Goal: Task Accomplishment & Management: Complete application form

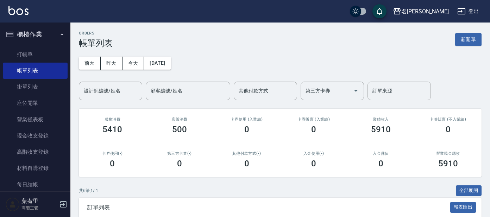
scroll to position [108, 0]
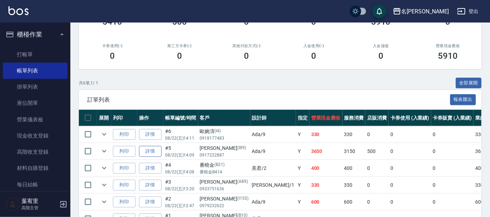
click at [158, 150] on link "詳情" at bounding box center [150, 151] width 23 height 11
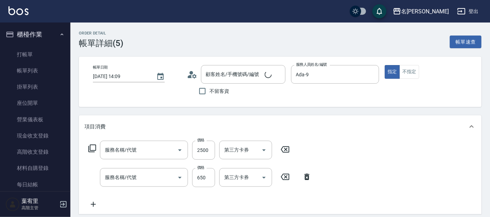
type input "[DATE] 14:09"
type input "Ada-9"
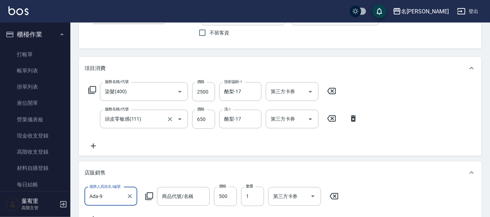
type input "染髮(400)"
type input "頭皮零敏感(111)"
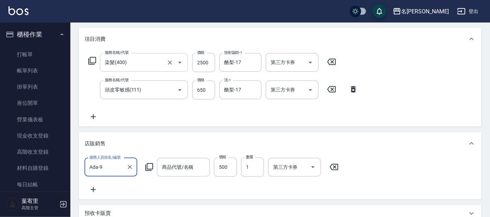
type input "[PERSON_NAME]/0917222887/I89"
type input "頭皮隔離"
click at [91, 60] on icon at bounding box center [92, 61] width 8 height 8
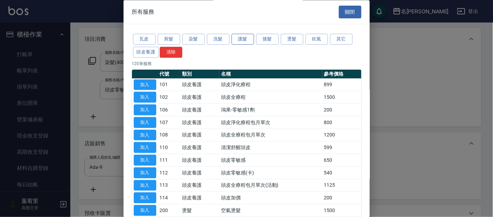
click at [244, 38] on button "護髮" at bounding box center [243, 39] width 23 height 11
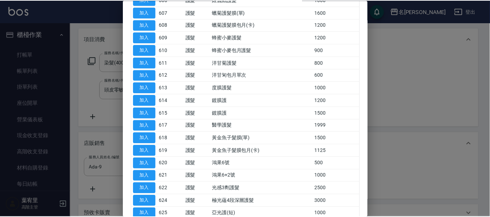
scroll to position [176, 0]
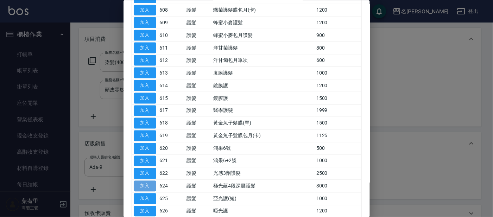
click at [152, 184] on button "加入" at bounding box center [145, 186] width 23 height 11
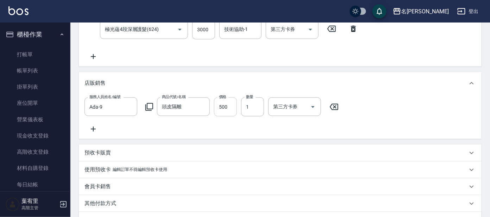
click at [231, 110] on input "500" at bounding box center [225, 106] width 23 height 19
type input "500"
click at [214, 28] on input "3000" at bounding box center [203, 29] width 23 height 19
type input "2100"
click at [94, 126] on icon at bounding box center [93, 129] width 18 height 8
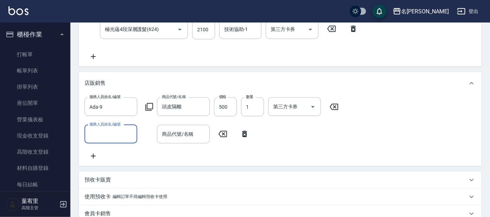
click at [116, 138] on input "服務人員姓名/編號" at bounding box center [111, 134] width 46 height 12
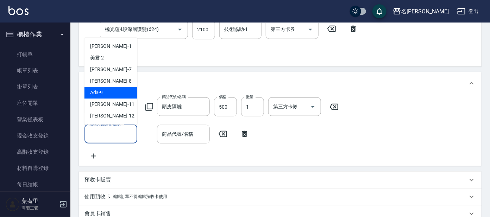
click at [121, 96] on div "Ada -9" at bounding box center [110, 93] width 53 height 12
type input "Ada-9"
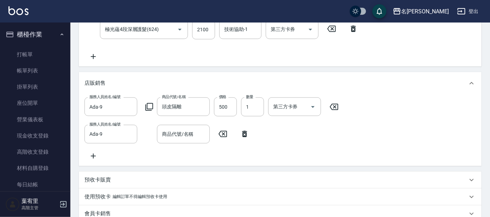
click at [149, 109] on icon at bounding box center [149, 107] width 8 height 8
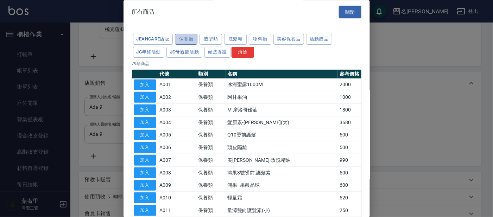
click at [190, 40] on button "保養類" at bounding box center [186, 39] width 23 height 11
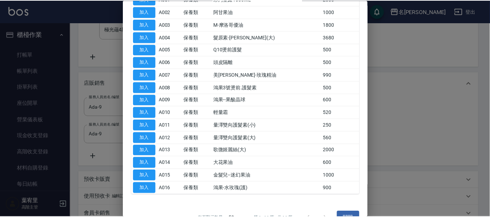
scroll to position [88, 0]
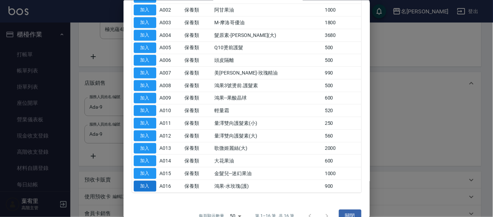
click at [149, 186] on button "加入" at bounding box center [145, 186] width 23 height 11
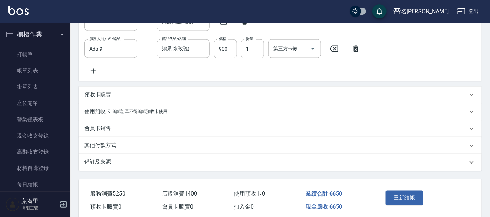
scroll to position [308, 0]
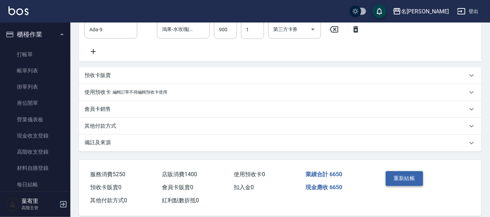
click at [411, 185] on button "重新結帳" at bounding box center [404, 178] width 37 height 15
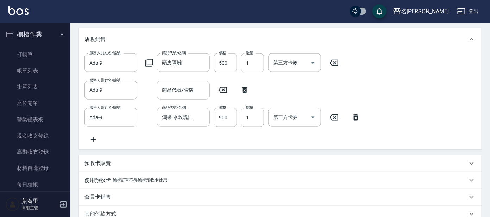
scroll to position [315, 0]
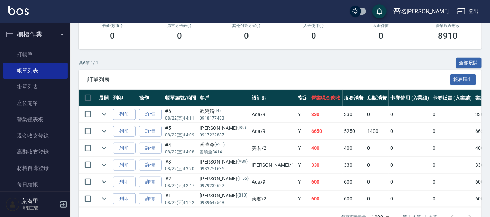
scroll to position [108, 0]
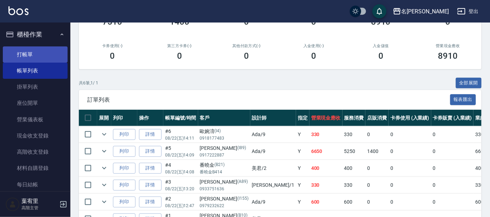
click at [35, 58] on link "打帳單" at bounding box center [35, 54] width 65 height 16
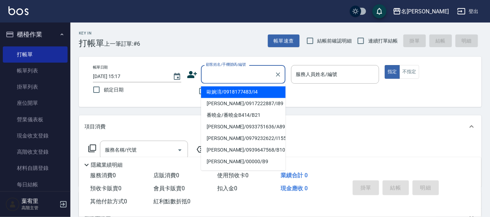
click at [227, 72] on input "顧客姓名/手機號碼/編號" at bounding box center [238, 74] width 68 height 12
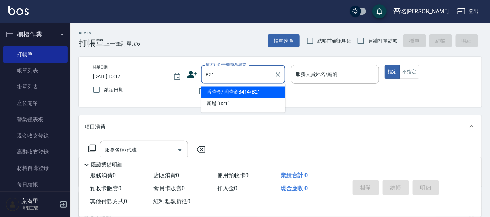
type input "番曉金/番曉金B414/B21"
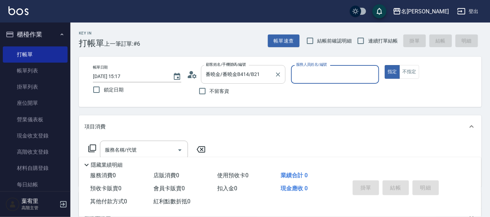
type input "美君-2"
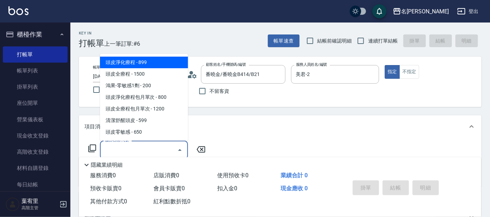
click at [143, 149] on input "服務名稱/代號" at bounding box center [138, 150] width 71 height 12
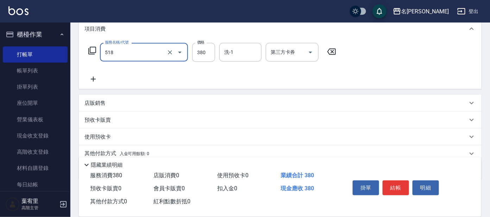
scroll to position [126, 0]
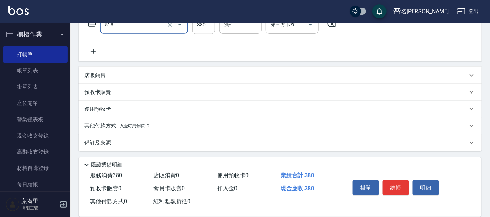
type input "舒壓+洗髮+養髮(518)"
click at [91, 48] on icon at bounding box center [93, 51] width 18 height 8
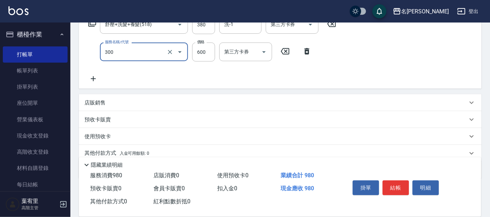
drag, startPoint x: 146, startPoint y: 56, endPoint x: 144, endPoint y: 59, distance: 3.8
click at [146, 56] on input "300" at bounding box center [134, 52] width 62 height 12
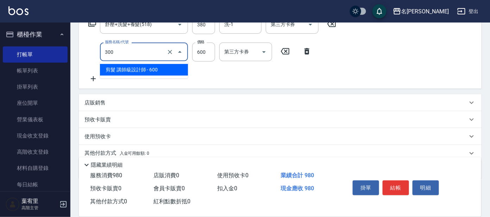
click at [134, 74] on span "剪髮 講師級設計師 - 600" at bounding box center [144, 70] width 88 height 12
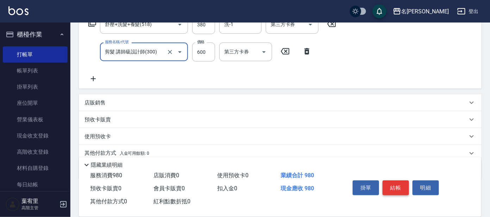
type input "剪髮 講師級設計師(300)"
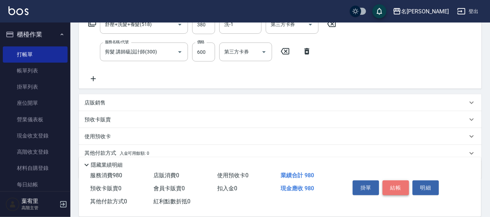
click at [392, 182] on button "結帳" at bounding box center [396, 188] width 26 height 15
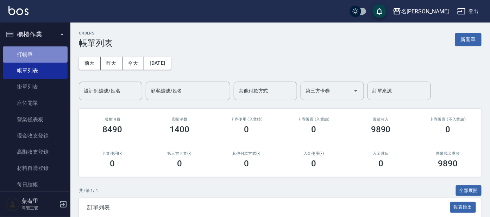
click at [43, 56] on link "打帳單" at bounding box center [35, 54] width 65 height 16
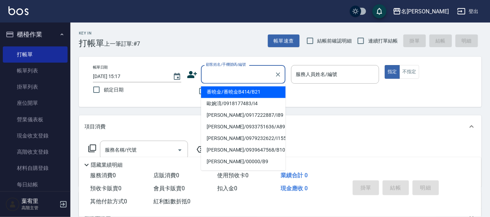
click at [238, 72] on input "顧客姓名/手機號碼/編號" at bounding box center [238, 74] width 68 height 12
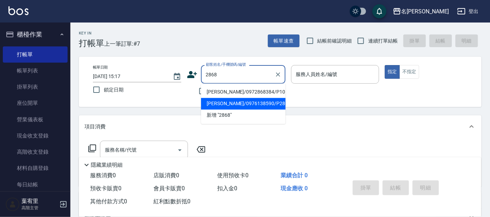
click at [272, 102] on li "[PERSON_NAME]/0976138590/P2868" at bounding box center [243, 104] width 84 height 12
type input "[PERSON_NAME]/0976138590/P2868"
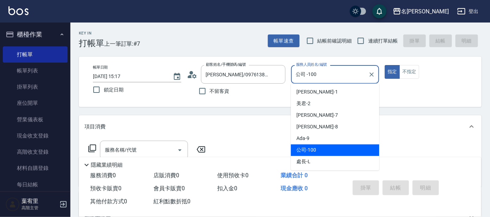
drag, startPoint x: 346, startPoint y: 69, endPoint x: 343, endPoint y: 75, distance: 6.5
click at [346, 70] on input "公司 -100" at bounding box center [329, 74] width 71 height 12
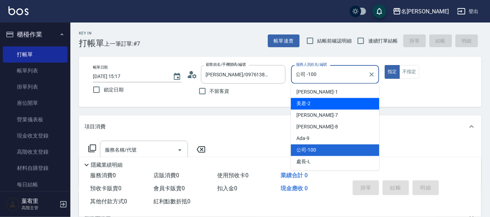
click at [321, 101] on div "美君 -2" at bounding box center [335, 104] width 88 height 12
type input "美君-2"
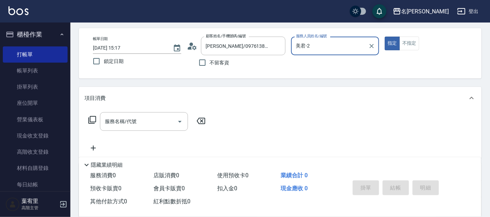
scroll to position [44, 0]
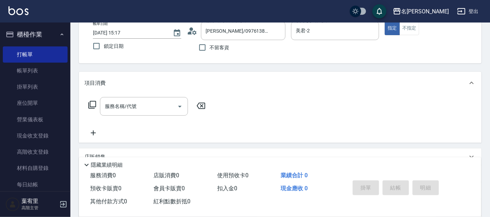
click at [92, 102] on icon at bounding box center [92, 105] width 8 height 8
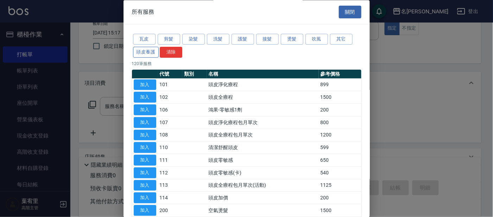
click at [144, 52] on button "頭皮養護" at bounding box center [146, 52] width 26 height 11
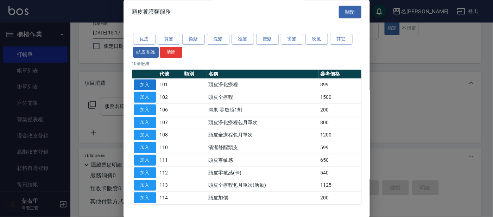
click at [142, 82] on button "加入" at bounding box center [145, 85] width 23 height 11
type input "頭皮淨化療程(101)"
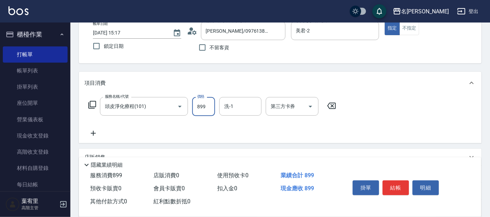
click at [203, 112] on input "899" at bounding box center [203, 106] width 23 height 19
type input "799"
click at [243, 103] on input "洗-1" at bounding box center [240, 106] width 36 height 12
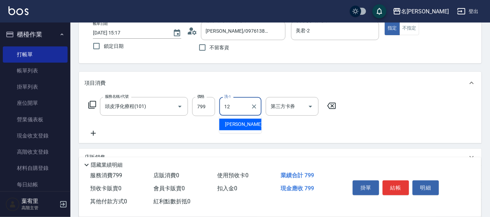
click at [246, 125] on div "云潔 -12" at bounding box center [240, 125] width 42 height 12
type input "云潔-12"
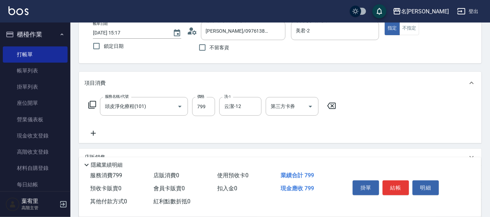
click at [94, 101] on icon at bounding box center [92, 105] width 8 height 8
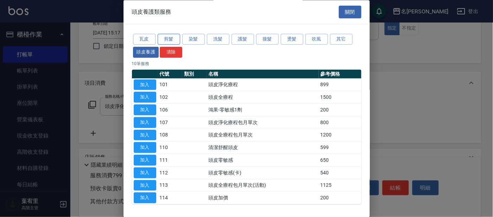
click at [172, 38] on button "剪髮" at bounding box center [169, 39] width 23 height 11
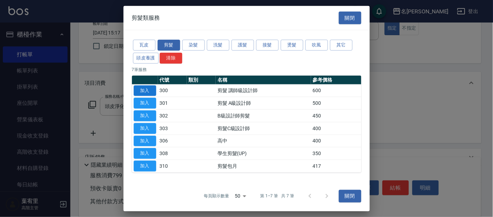
click at [148, 88] on button "加入" at bounding box center [145, 90] width 23 height 11
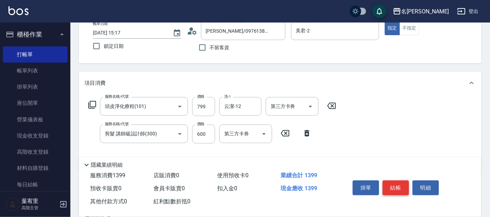
click at [400, 185] on button "結帳" at bounding box center [396, 188] width 26 height 15
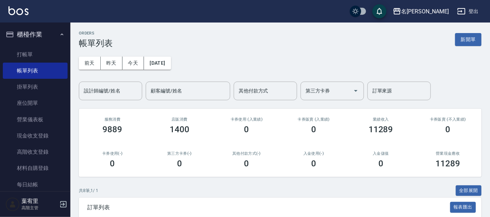
drag, startPoint x: 388, startPoint y: 190, endPoint x: 322, endPoint y: 195, distance: 65.6
click at [386, 191] on div "共 8 筆, 1 / 1 全部展開" at bounding box center [280, 190] width 403 height 11
click at [33, 74] on link "帳單列表" at bounding box center [35, 71] width 65 height 16
click at [171, 62] on button "[DATE]" at bounding box center [157, 63] width 27 height 13
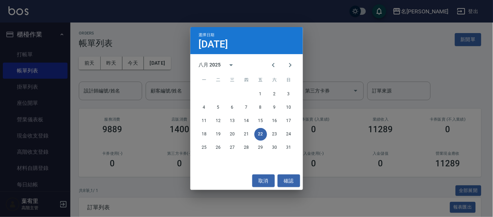
click at [29, 55] on div "選擇日期 [DATE] 八月 2025 一 二 三 四 五 六 日 1 2 3 4 5 6 7 8 9 10 11 12 13 14 15 16 17 18 …" at bounding box center [246, 108] width 493 height 217
